Goal: Task Accomplishment & Management: Complete application form

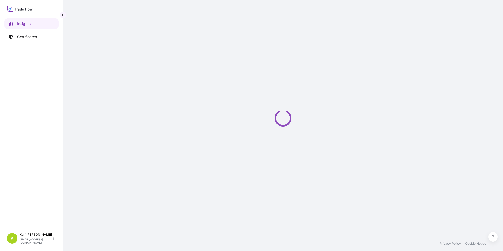
select select "2025"
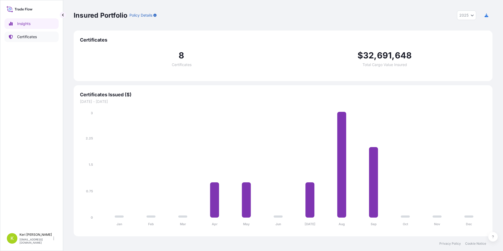
click at [31, 38] on p "Certificates" at bounding box center [27, 36] width 20 height 5
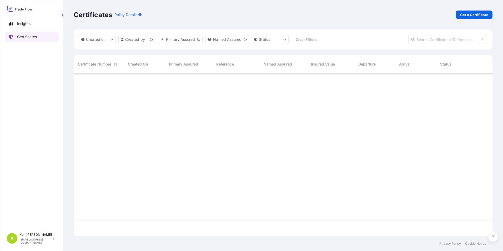
scroll to position [161, 415]
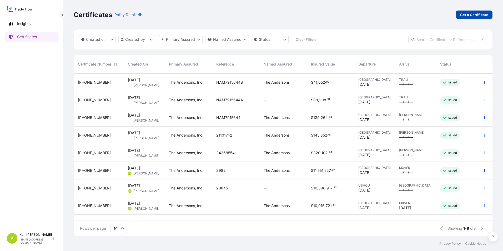
click at [479, 14] on p "Get a Certificate" at bounding box center [474, 14] width 28 height 5
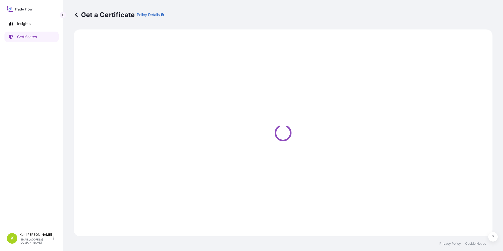
select select "Barge"
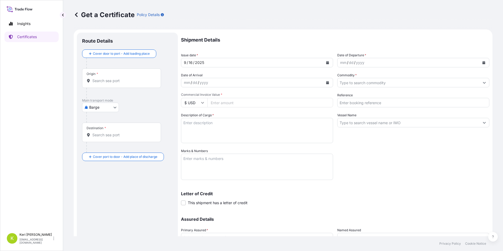
click at [326, 62] on icon "Calendar" at bounding box center [327, 62] width 3 height 3
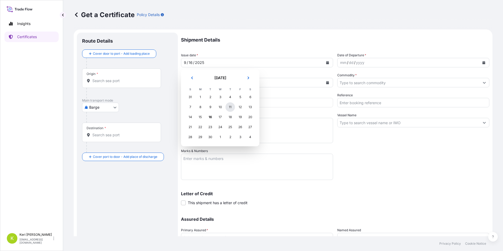
click at [231, 108] on div "11" at bounding box center [229, 106] width 9 height 9
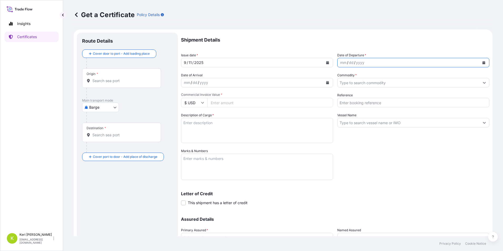
click at [479, 62] on button "Calendar" at bounding box center [483, 62] width 8 height 8
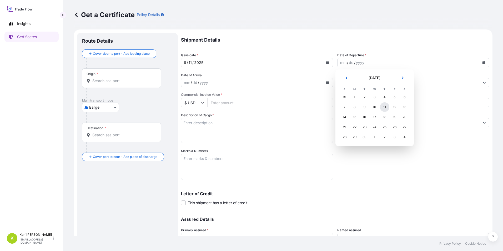
click at [387, 107] on div "11" at bounding box center [384, 106] width 9 height 9
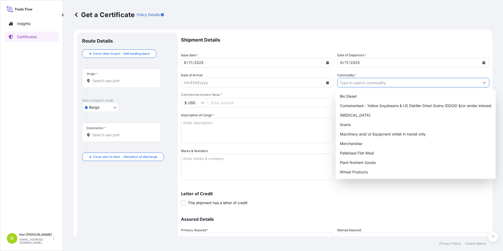
click at [370, 85] on input "Commodity *" at bounding box center [408, 82] width 142 height 9
click at [351, 123] on div "Grains" at bounding box center [416, 124] width 156 height 9
type input "Grains"
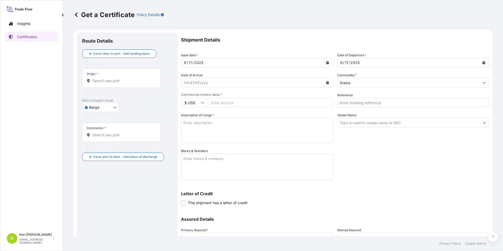
click at [282, 102] on input "Commercial Invoice Value *" at bounding box center [270, 102] width 126 height 9
type input "9657469.49"
click at [362, 123] on input "Vessel Name" at bounding box center [408, 122] width 142 height 9
drag, startPoint x: 370, startPoint y: 101, endPoint x: 325, endPoint y: 101, distance: 44.4
click at [325, 101] on div "Shipment Details Issue date * 9 / 11 / 2025 Date of Departure * 9 / 11 / 2025 D…" at bounding box center [335, 148] width 308 height 231
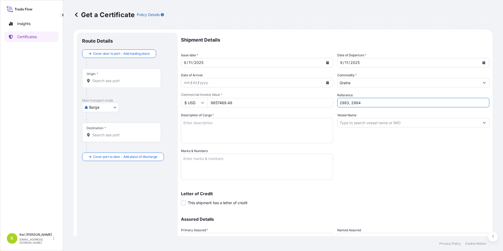
type input "2983, 2984"
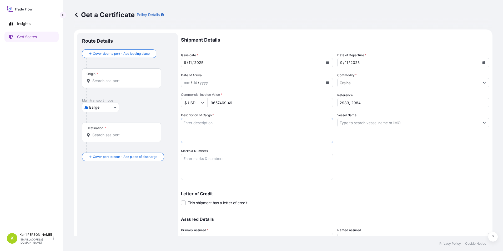
click at [260, 124] on textarea "Description of Cargo *" at bounding box center [257, 130] width 152 height 25
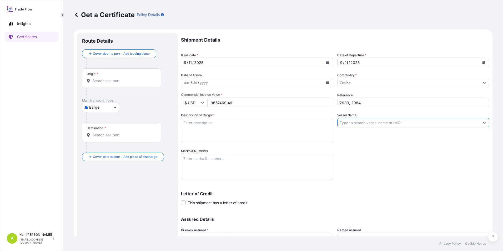
click at [349, 119] on input "Vessel Name" at bounding box center [408, 122] width 142 height 9
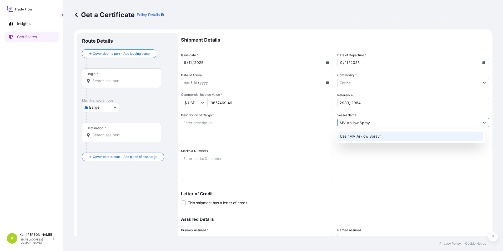
click at [378, 139] on p "Use "MV Arklow Spray"" at bounding box center [361, 136] width 42 height 5
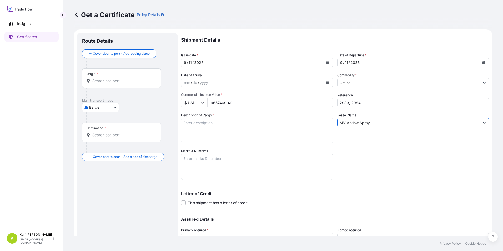
type input "MV Arklow Spray"
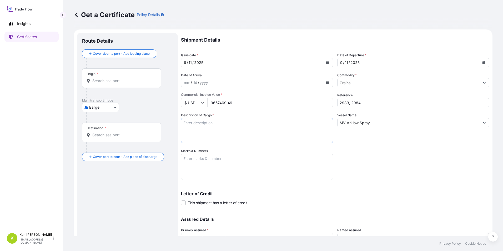
click at [263, 134] on textarea "Description of Cargo *" at bounding box center [257, 130] width 152 height 25
click at [244, 123] on textarea "Description of Cargo *" at bounding box center [257, 130] width 152 height 25
paste textarea "19,994.103 METRIC TONS U.S. No. 2 OR BETTER SOFT RED WINTER WHEAT"
drag, startPoint x: 204, startPoint y: 136, endPoint x: 201, endPoint y: 133, distance: 3.7
click at [205, 135] on textarea "19,994.103 METRIC TONS U.S. No. 2 OR BETTER SOFT RED WINTER WHEAT" at bounding box center [257, 130] width 152 height 25
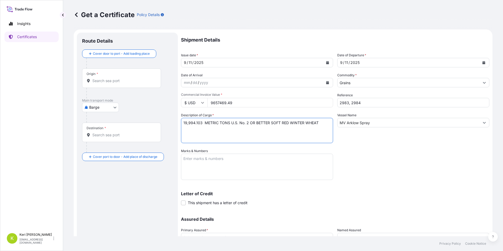
paste textarea "13,000.000 METRIC TONS U.S. No. 2 OR BETTER SOFT RED WINTER WHEAT"
type textarea "19,994.103 METRIC TONS U.S. No. 2 OR BETTER SOFT RED WINTER WHEAT 13,000.000 ME…"
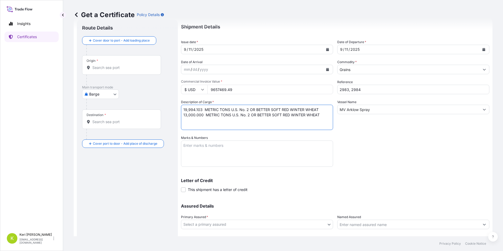
scroll to position [45, 0]
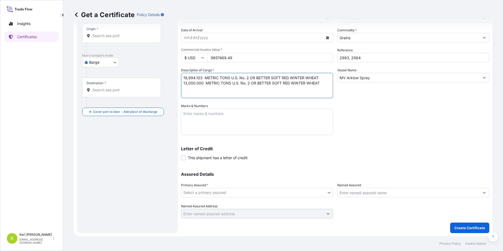
click at [228, 195] on body "Insights Certificates K Keri Barnes kbarnes@andersonsinc.com Get a Certificate …" at bounding box center [251, 125] width 503 height 251
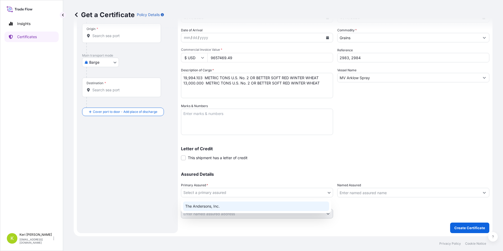
click at [225, 205] on div "The Andersons, Inc." at bounding box center [256, 205] width 146 height 9
select select "31565"
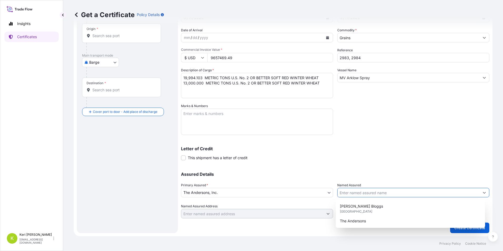
click at [368, 192] on input "Named Assured" at bounding box center [408, 192] width 142 height 9
click at [359, 222] on span "The Andersons" at bounding box center [353, 220] width 26 height 5
type input "The Andersons"
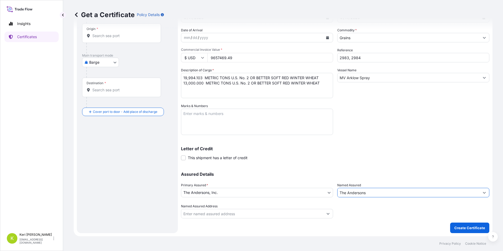
click at [244, 213] on input "Named Assured Address" at bounding box center [252, 213] width 142 height 9
click at [107, 36] on input "Origin *" at bounding box center [123, 35] width 62 height 5
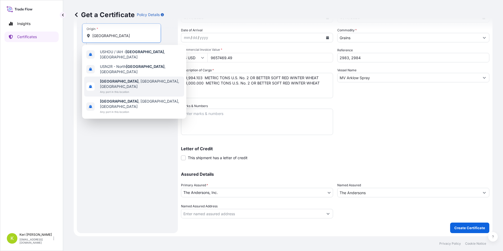
click at [127, 79] on span "Houston , TX, USA" at bounding box center [141, 84] width 82 height 11
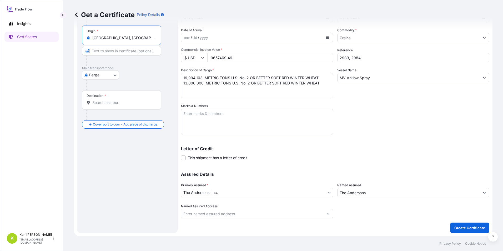
type input "Houston, TX, USA"
click at [104, 75] on body "4 options available. Insights Certificates K Keri Barnes kbarnes@andersonsinc.c…" at bounding box center [251, 125] width 503 height 251
click at [105, 115] on div "Sea" at bounding box center [100, 116] width 33 height 9
select select "Sea"
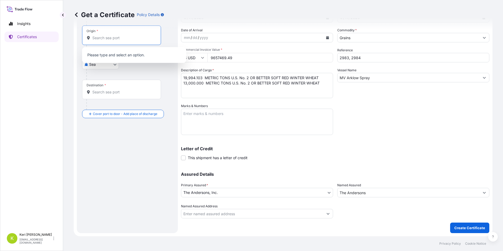
click at [119, 39] on input "Origin *" at bounding box center [123, 37] width 62 height 5
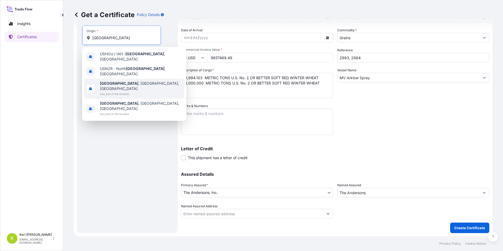
click at [139, 84] on div "Houston , TX, USA Any port in this location" at bounding box center [134, 89] width 100 height 20
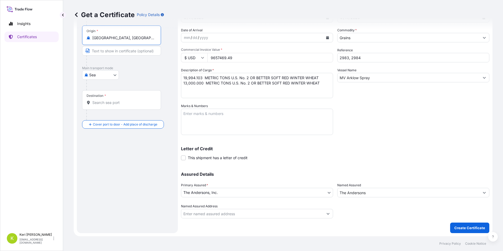
type input "Houston, TX, USA"
click at [132, 98] on div "Destination *" at bounding box center [121, 99] width 79 height 19
click at [132, 100] on input "Destination *" at bounding box center [123, 102] width 62 height 5
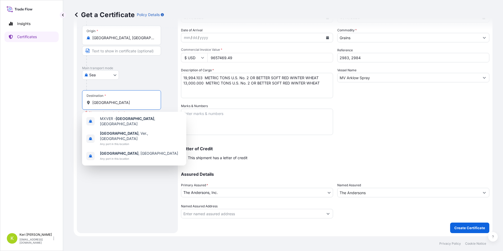
click at [132, 104] on input "Veracruz" at bounding box center [123, 102] width 62 height 5
click at [115, 103] on input "Veracruz" at bounding box center [123, 102] width 62 height 5
type input "MXVER - Veracruz, Mexico"
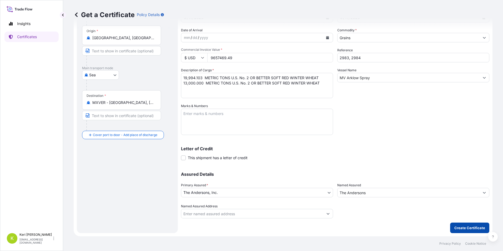
click at [466, 229] on p "Create Certificate" at bounding box center [469, 227] width 31 height 5
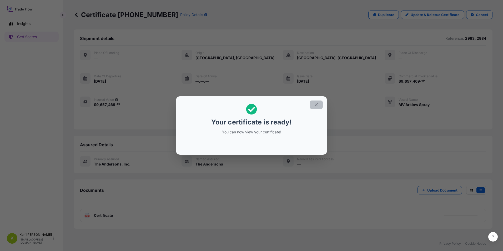
click at [315, 105] on icon "button" at bounding box center [316, 104] width 5 height 5
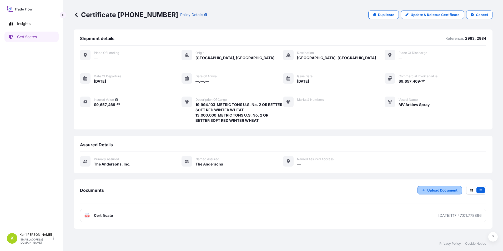
click at [438, 191] on p "Upload Document" at bounding box center [442, 190] width 30 height 5
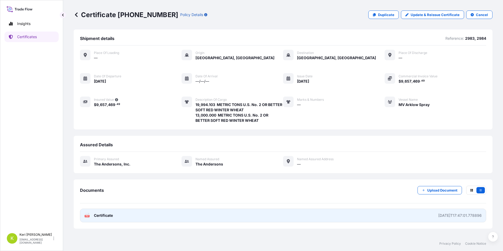
click at [202, 217] on link "PDF Certificate 2025-09-16T17:47:01.778896" at bounding box center [283, 216] width 406 height 14
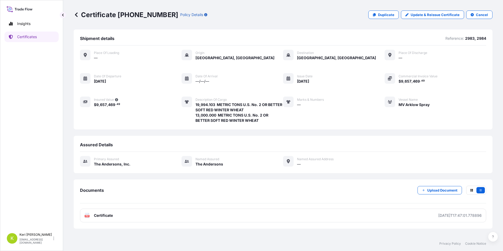
click at [223, 114] on span "19,994.103 METRIC TONS U.S. No. 2 OR BETTER SOFT RED WINTER WHEAT 13,000.000 ME…" at bounding box center [239, 112] width 88 height 21
click at [449, 14] on p "Update & Reissue Certificate" at bounding box center [435, 14] width 49 height 5
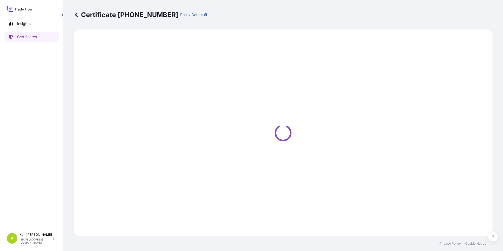
select select "Sea"
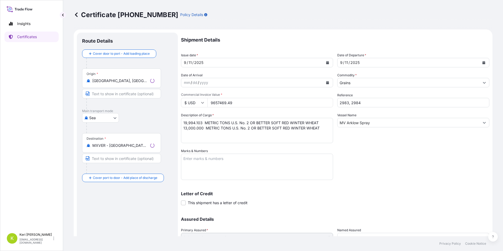
select select "31565"
drag, startPoint x: 201, startPoint y: 123, endPoint x: 183, endPoint y: 122, distance: 18.2
click at [183, 122] on textarea "19,994.103 METRIC TONS U.S. No. 2 OR BETTER SOFT RED WINTER WHEAT 13,000.000 ME…" at bounding box center [257, 130] width 152 height 25
drag, startPoint x: 323, startPoint y: 129, endPoint x: 148, endPoint y: 121, distance: 175.3
click at [148, 121] on form "Route Details Cover door to port - Add loading place Place of loading Road / In…" at bounding box center [283, 155] width 419 height 252
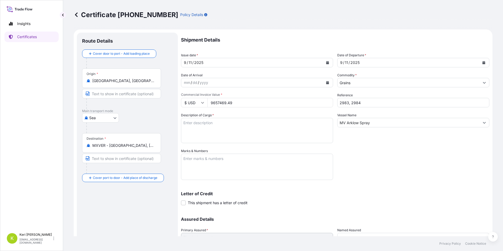
click at [220, 128] on textarea "19,994.103 METRIC TONS U.S. No. 2 OR BETTER SOFT RED WINTER WHEAT 13,000.000 ME…" at bounding box center [257, 130] width 152 height 25
paste textarea "10,590.000 MT OF U.S. NO. 2 OR BETTER HARD RED WINTER WHEAT , IN BULK"
click at [199, 133] on textarea "19,994.103 METRIC TONS U.S. No. 2 OR BETTER SOFT RED WINTER WHEAT 13,000.000 ME…" at bounding box center [257, 130] width 152 height 25
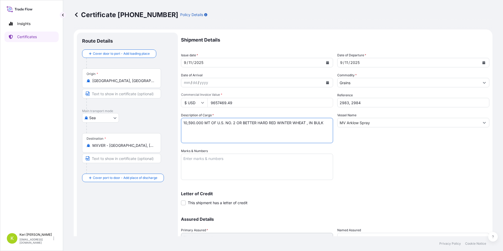
paste textarea "24,100.000 MT OF U.S. NO. 2 OR BETTER HARD RED SPRING WHEAT , IN BULK"
type textarea "10,590.000 MT OF U.S. NO. 2 OR BETTER HARD RED WINTER WHEAT , IN BULK 24,100.00…"
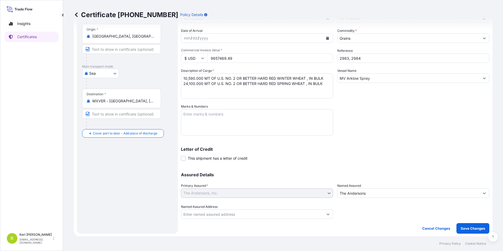
scroll to position [45, 0]
click at [477, 225] on p "Save Changes" at bounding box center [473, 227] width 24 height 5
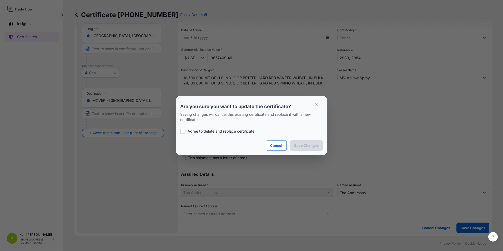
click at [185, 131] on div at bounding box center [182, 131] width 5 height 5
checkbox input "true"
click at [309, 146] on p "Save Changes" at bounding box center [306, 145] width 24 height 5
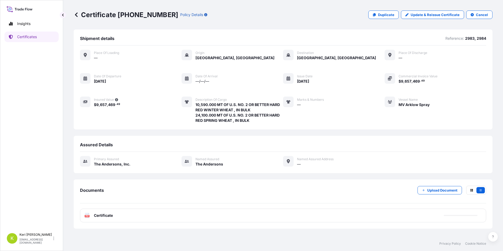
click at [113, 216] on div "PDF Certificate" at bounding box center [283, 216] width 406 height 14
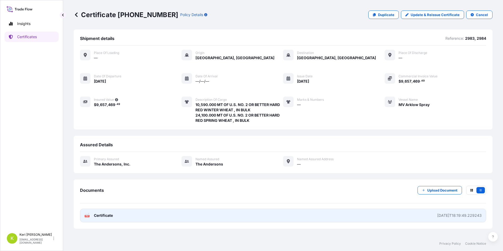
click at [113, 216] on link "PDF Certificate 2025-09-16T18:19:49.229243" at bounding box center [283, 216] width 406 height 14
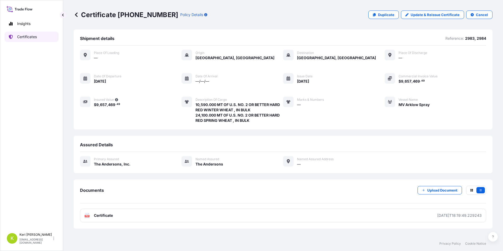
click at [28, 40] on link "Certificates" at bounding box center [31, 37] width 54 height 11
